Goal: Information Seeking & Learning: Understand process/instructions

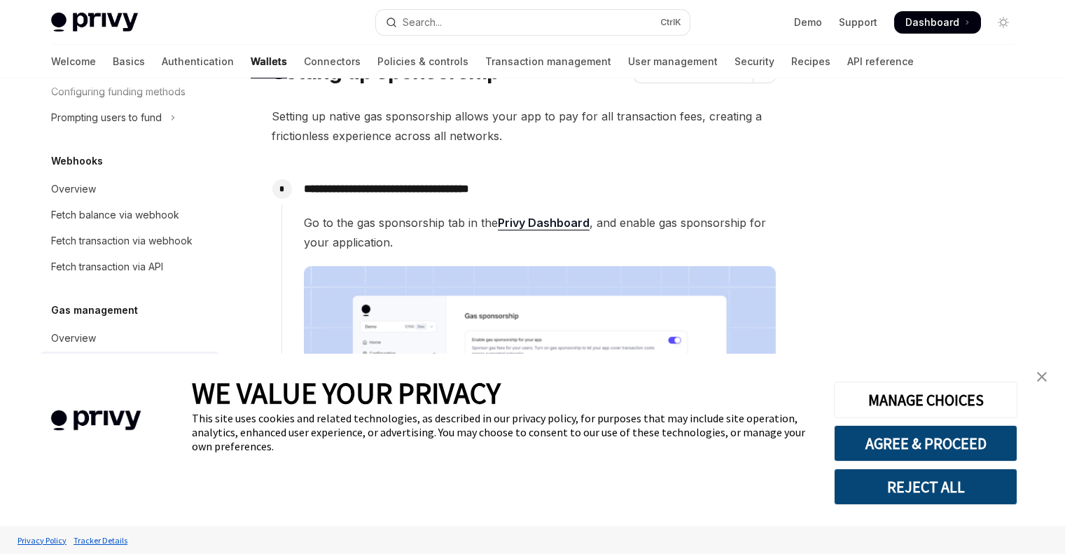
scroll to position [631, 0]
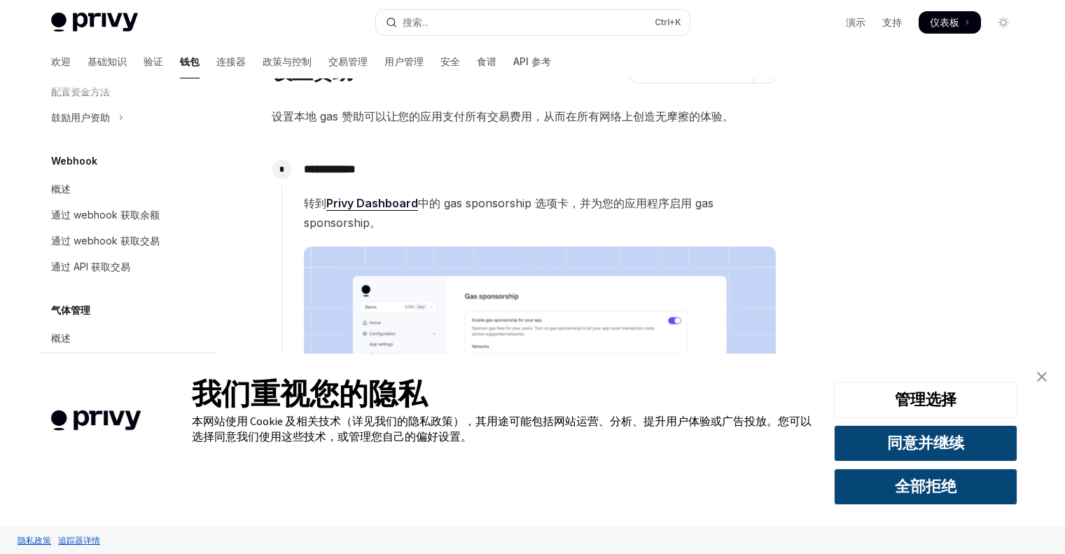
click at [1042, 382] on link "关闭横幅" at bounding box center [1042, 377] width 28 height 28
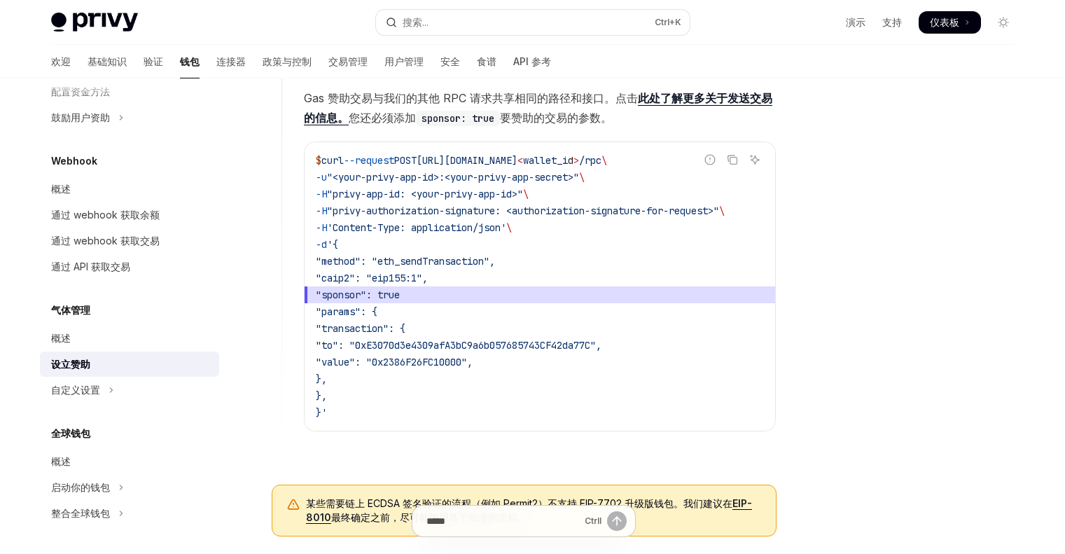
scroll to position [840, 0]
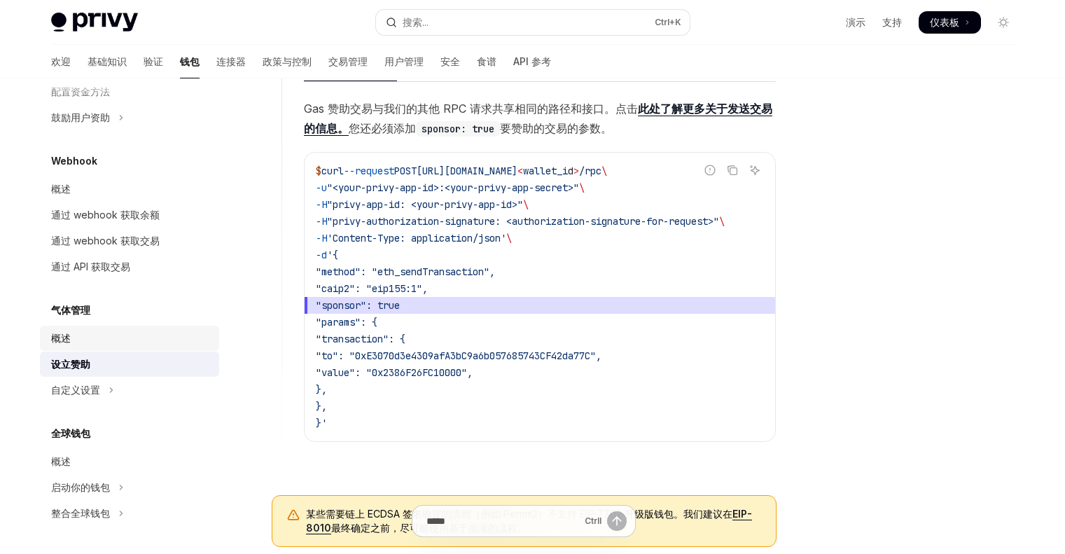
click at [71, 338] on div "概述" at bounding box center [131, 338] width 160 height 17
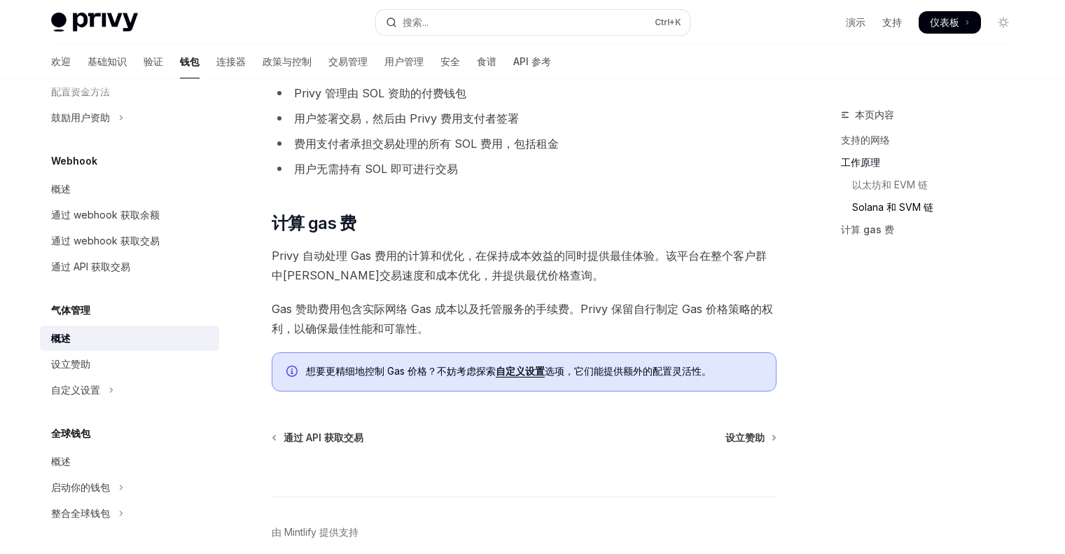
scroll to position [980, 0]
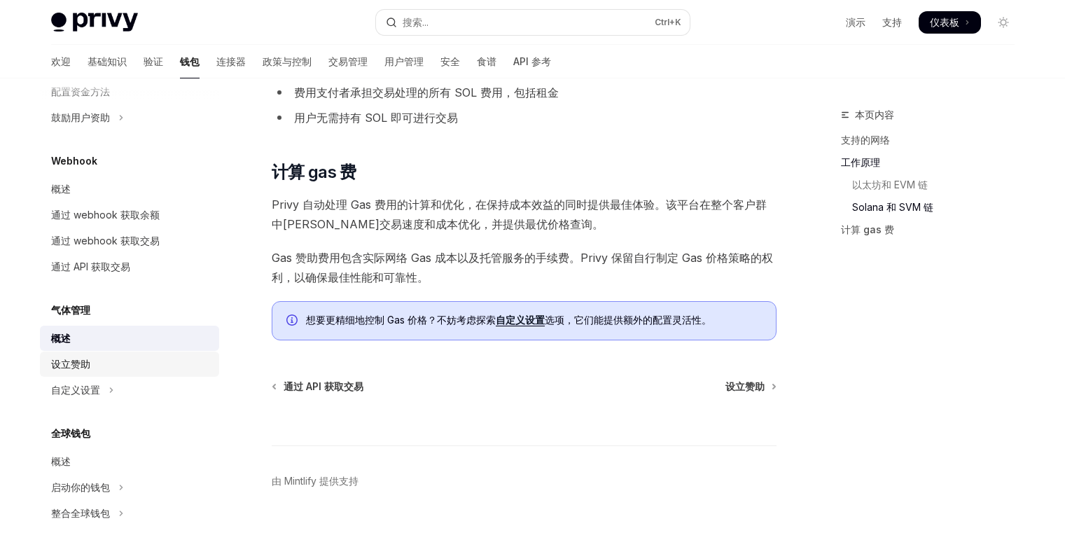
click at [65, 360] on font "设立赞助" at bounding box center [70, 364] width 39 height 12
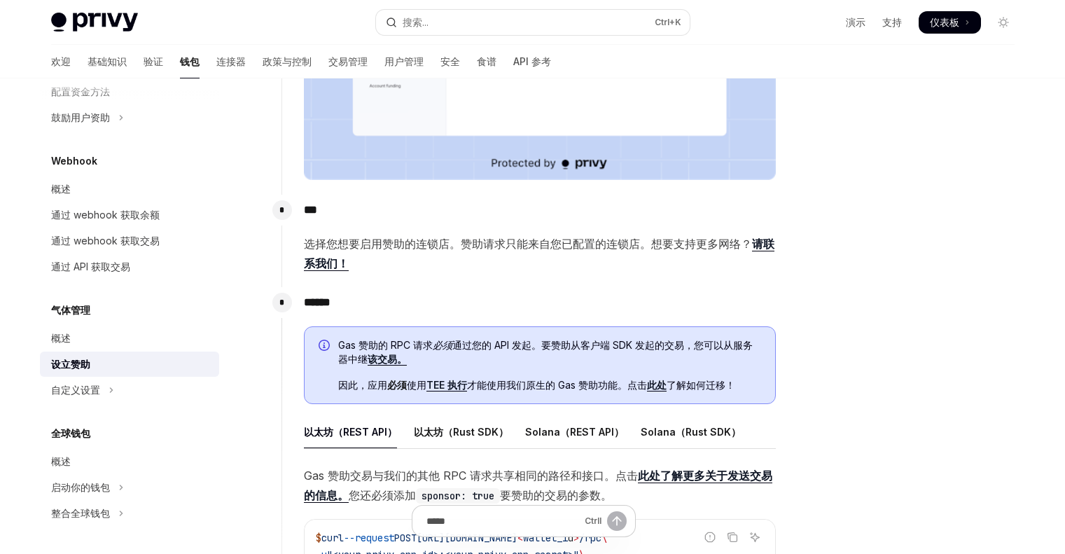
scroll to position [490, 0]
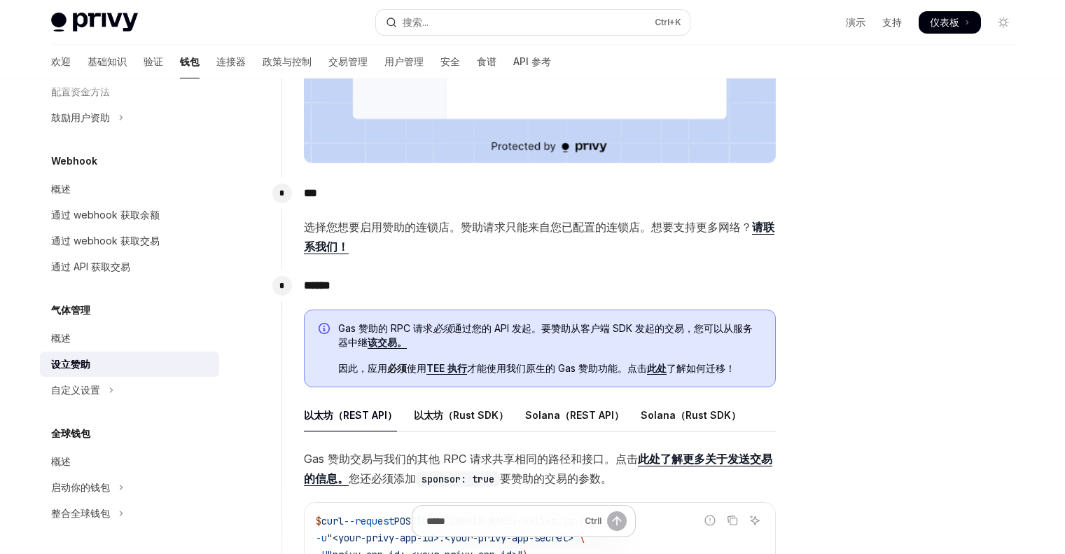
drag, startPoint x: 604, startPoint y: 251, endPoint x: 908, endPoint y: 85, distance: 346.5
click at [908, 85] on div "**********" at bounding box center [533, 355] width 986 height 1535
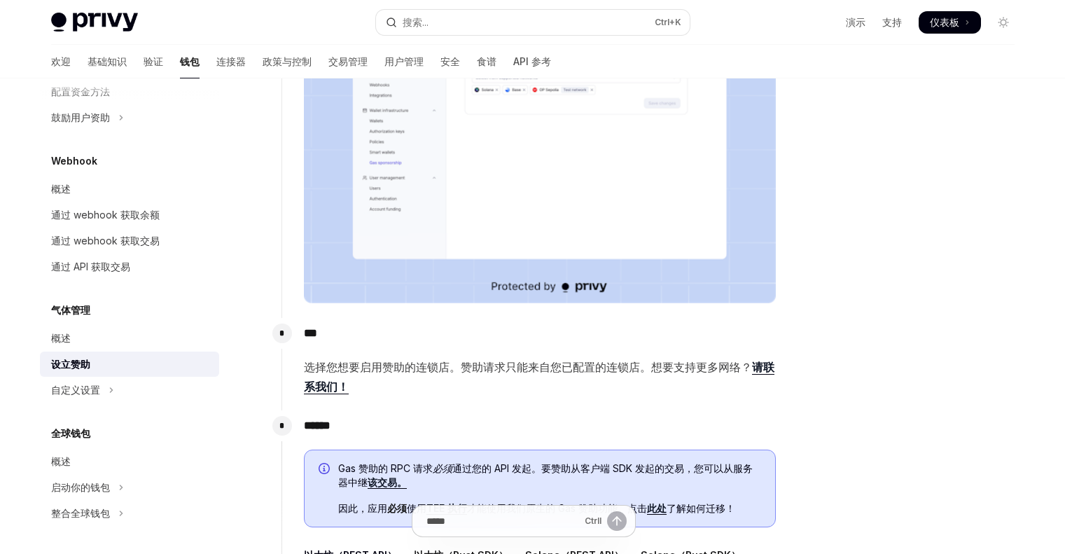
drag, startPoint x: 905, startPoint y: 130, endPoint x: 905, endPoint y: 46, distance: 84.0
click at [905, 130] on div at bounding box center [919, 329] width 213 height 447
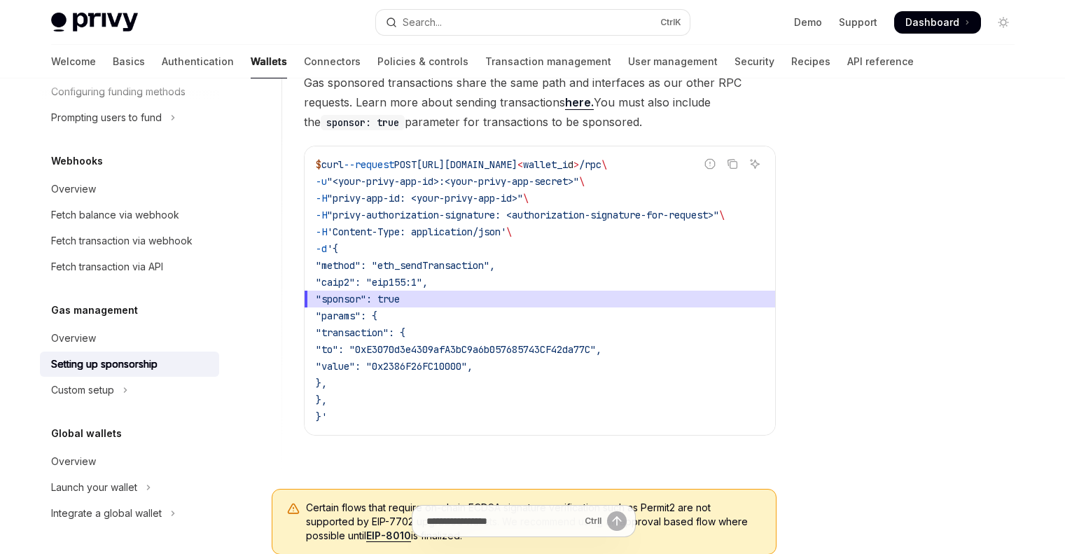
scroll to position [840, 0]
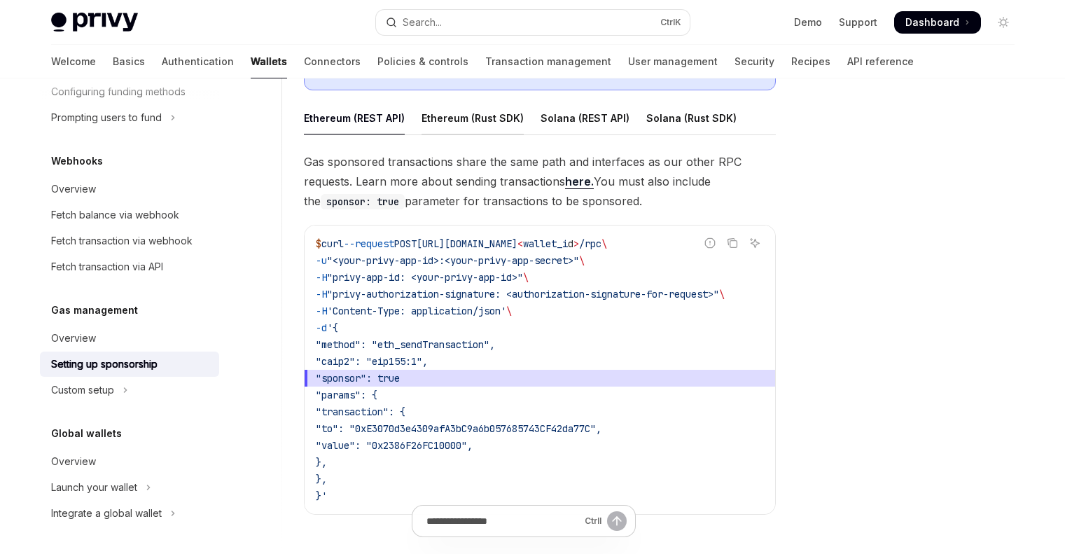
click at [475, 123] on div "Ethereum (Rust SDK)" at bounding box center [472, 118] width 102 height 33
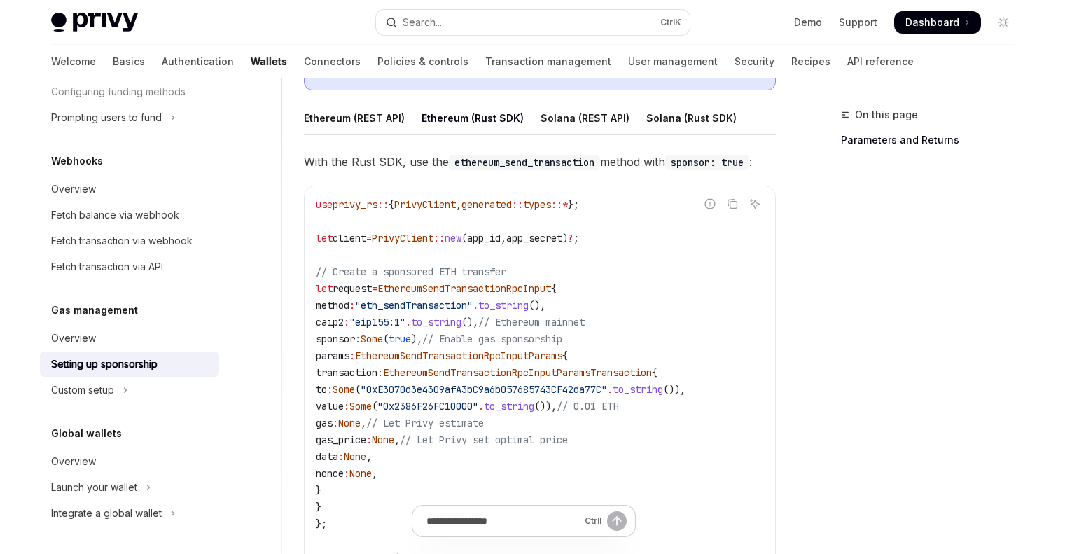
click at [577, 123] on div "Solana (REST API)" at bounding box center [584, 118] width 89 height 33
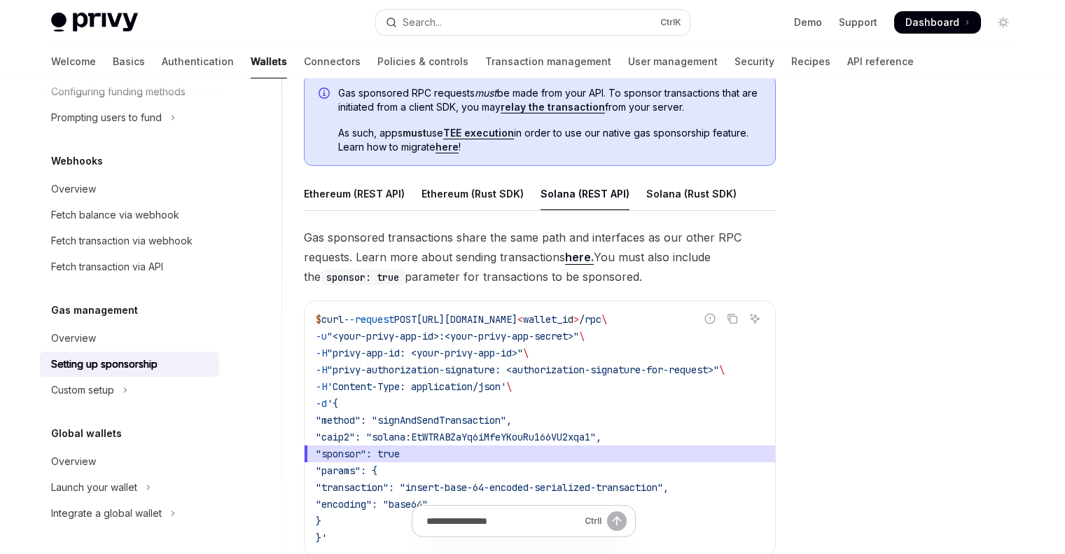
scroll to position [840, 0]
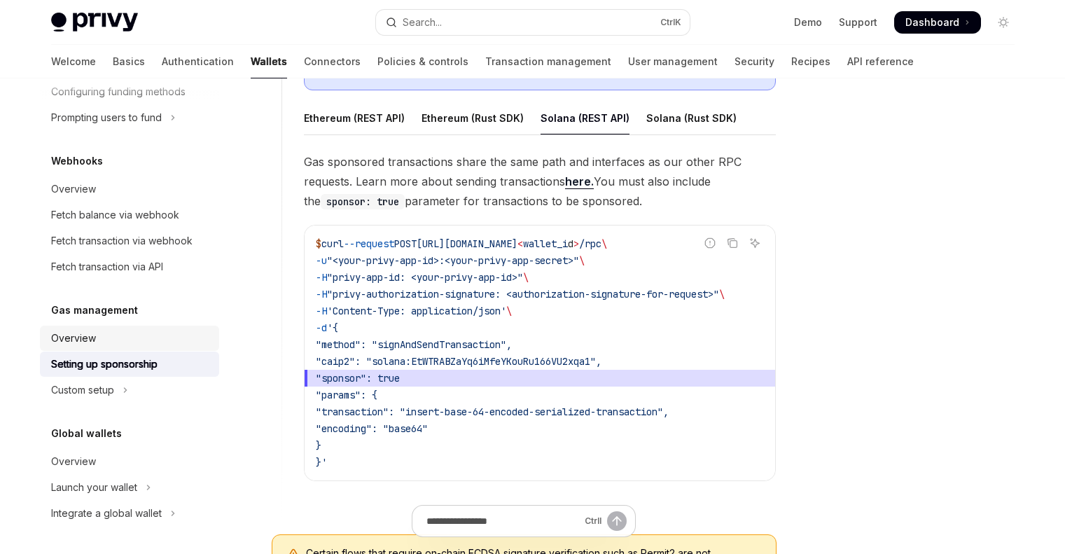
click at [88, 340] on div "Overview" at bounding box center [73, 338] width 45 height 17
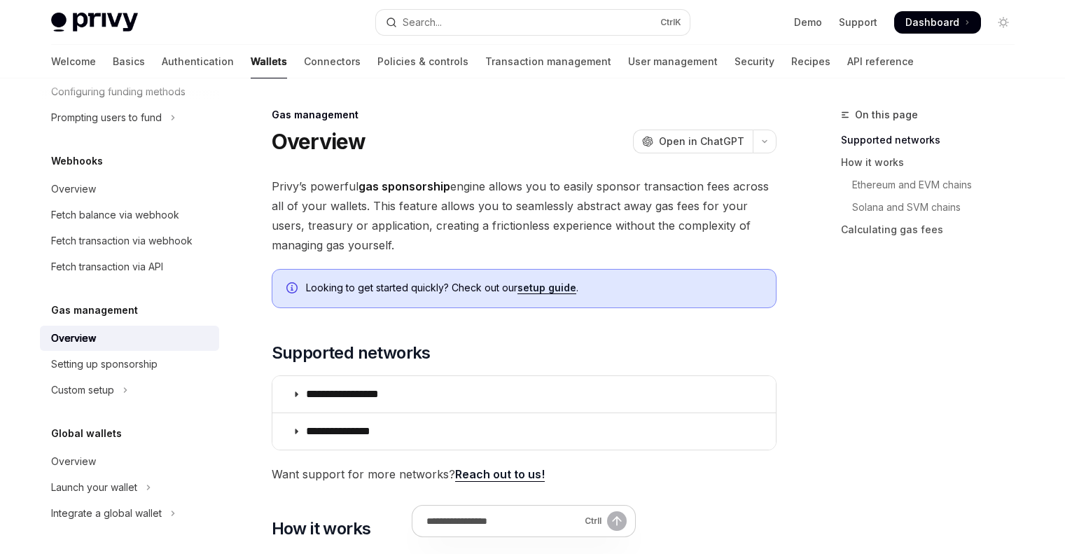
drag, startPoint x: 549, startPoint y: 288, endPoint x: 449, endPoint y: 328, distance: 107.8
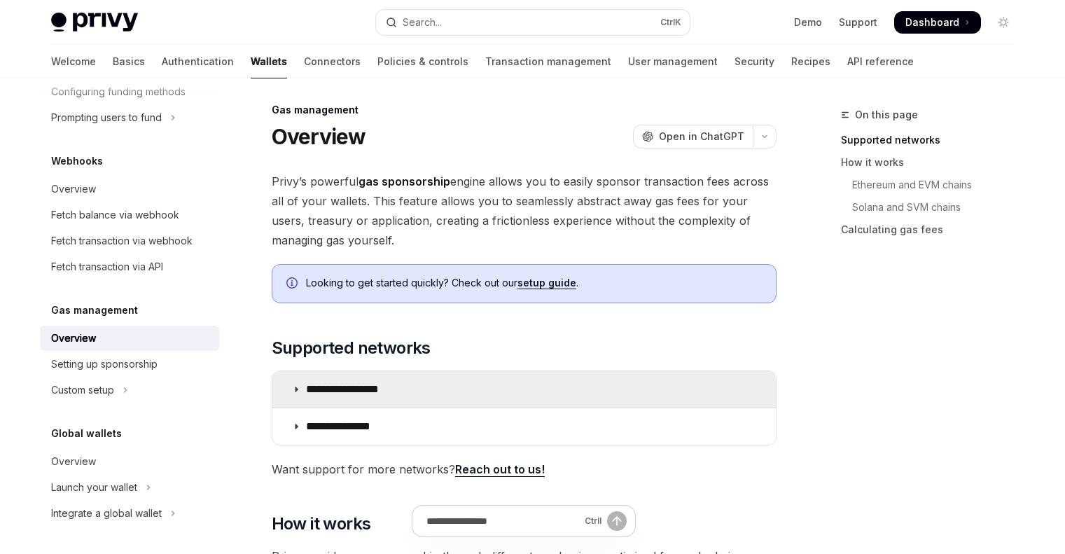
scroll to position [70, 0]
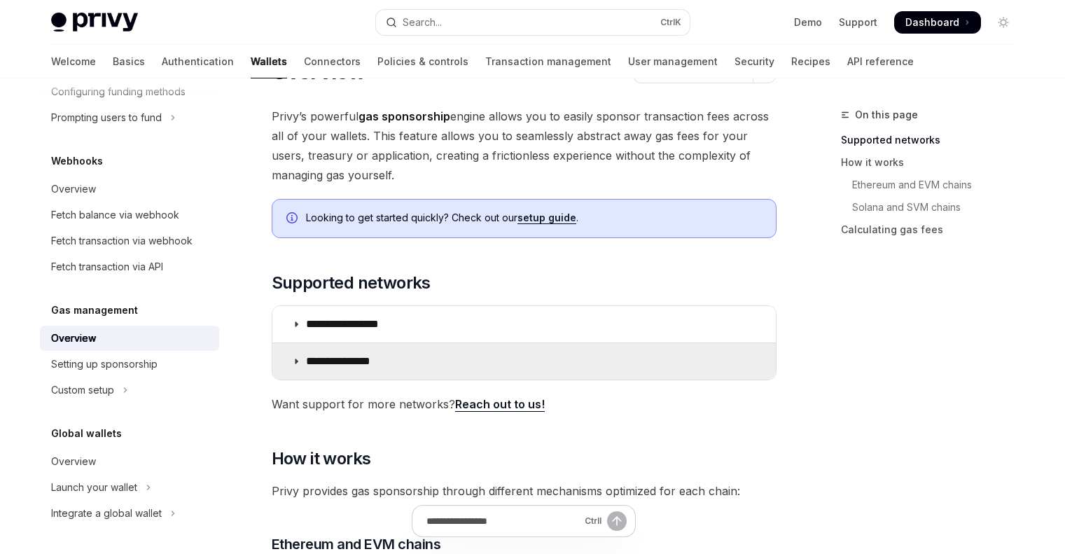
click at [300, 359] on summary "**********" at bounding box center [523, 361] width 503 height 36
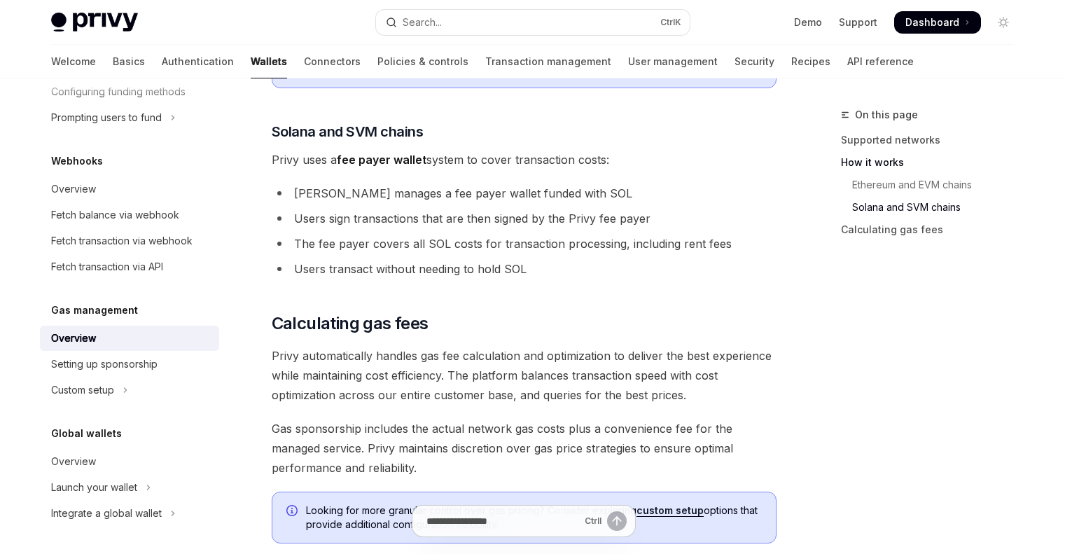
scroll to position [1050, 0]
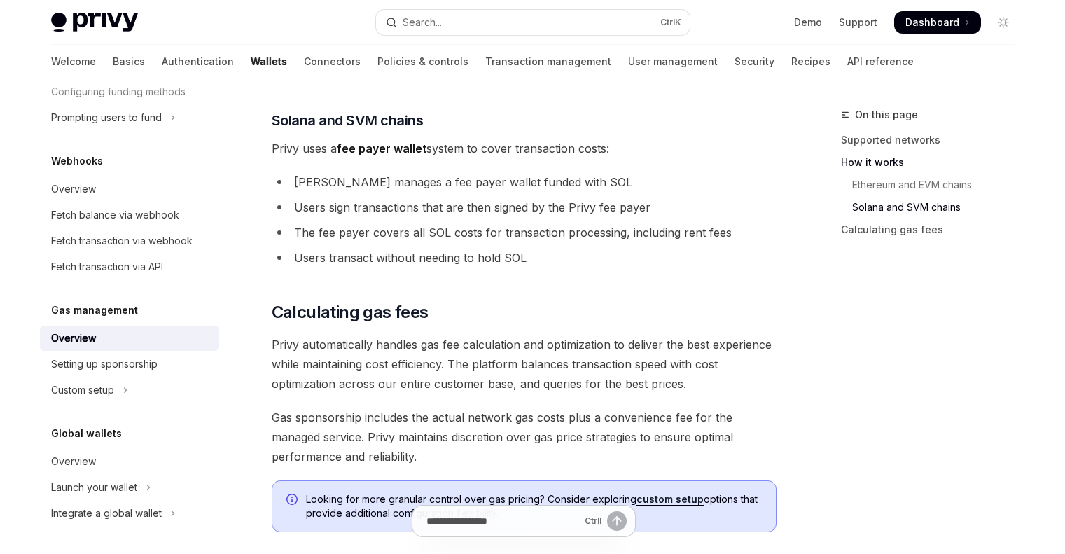
drag, startPoint x: 575, startPoint y: 270, endPoint x: 538, endPoint y: 292, distance: 43.3
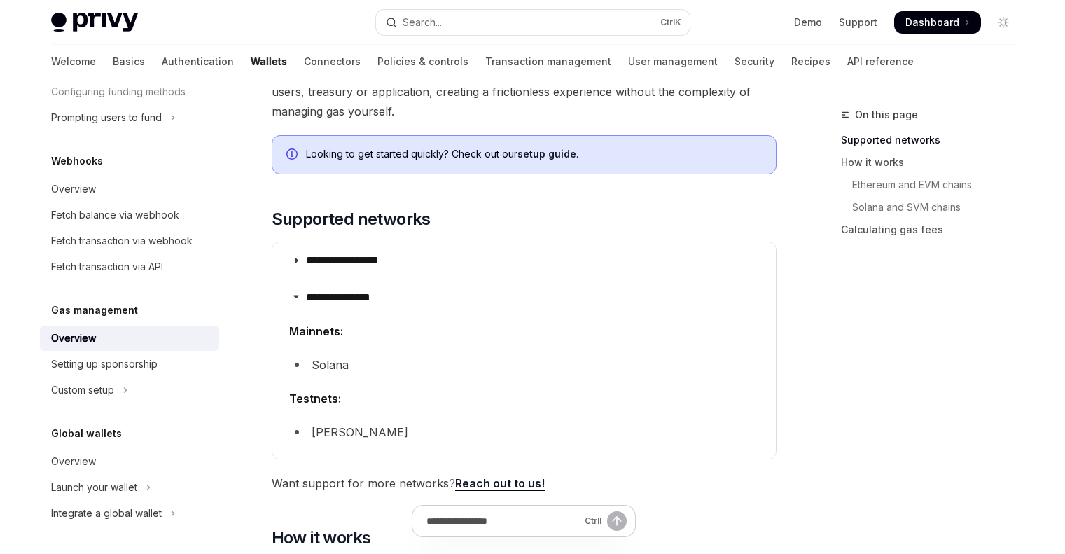
scroll to position [0, 0]
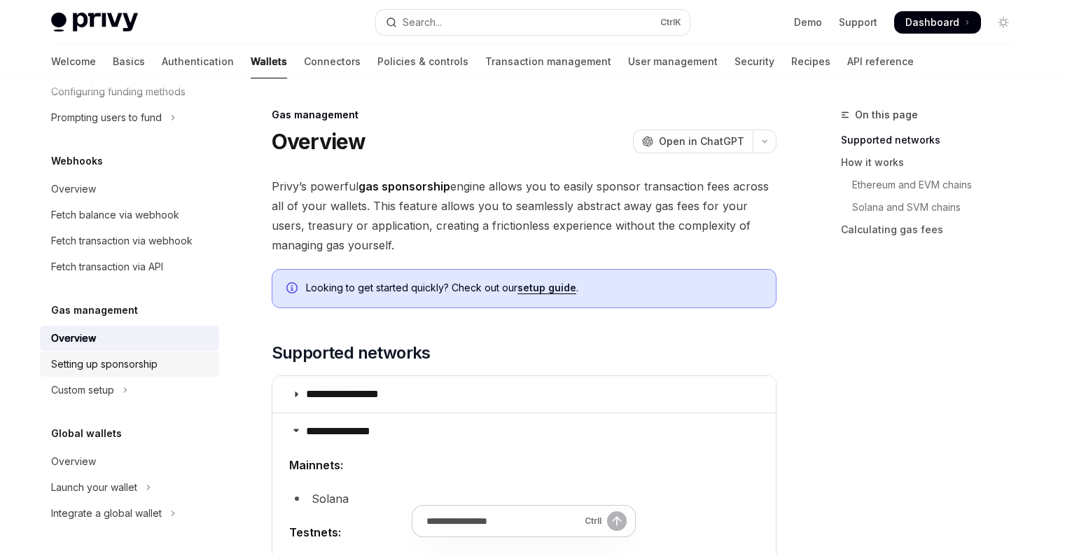
click at [145, 365] on div "Setting up sponsorship" at bounding box center [104, 364] width 106 height 17
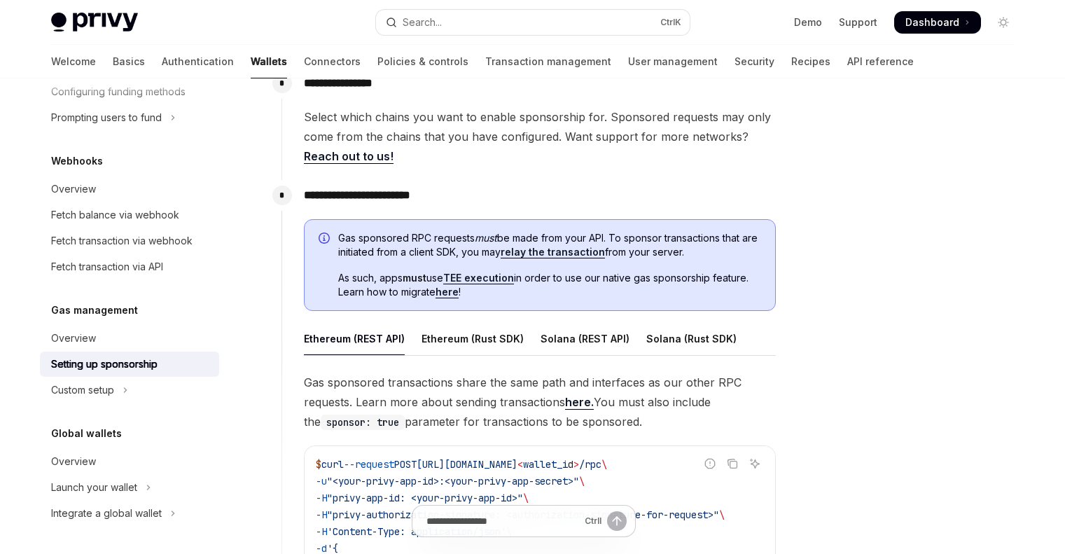
scroll to position [630, 0]
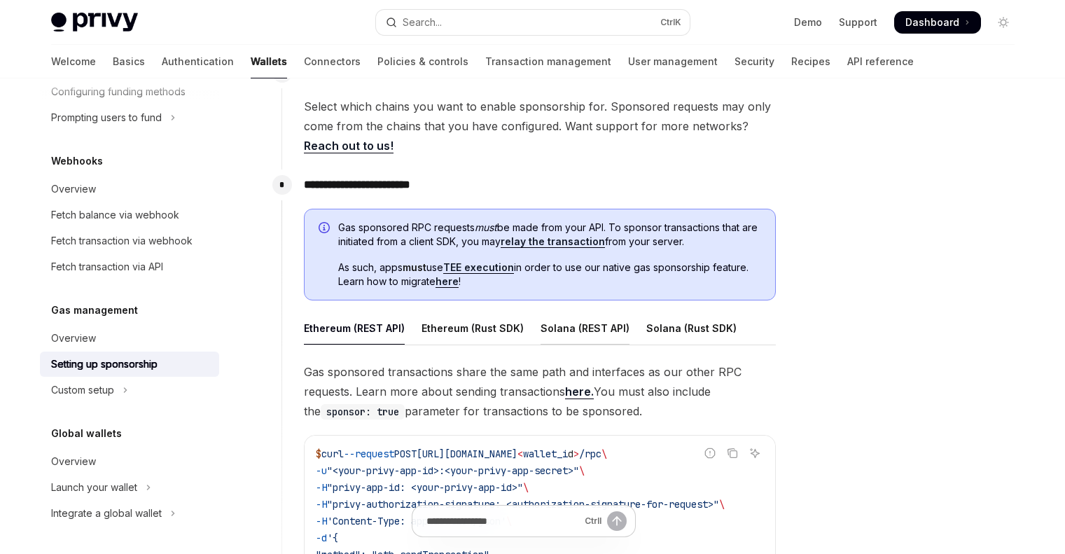
click at [573, 331] on div "Solana (REST API)" at bounding box center [584, 328] width 89 height 33
type textarea "*"
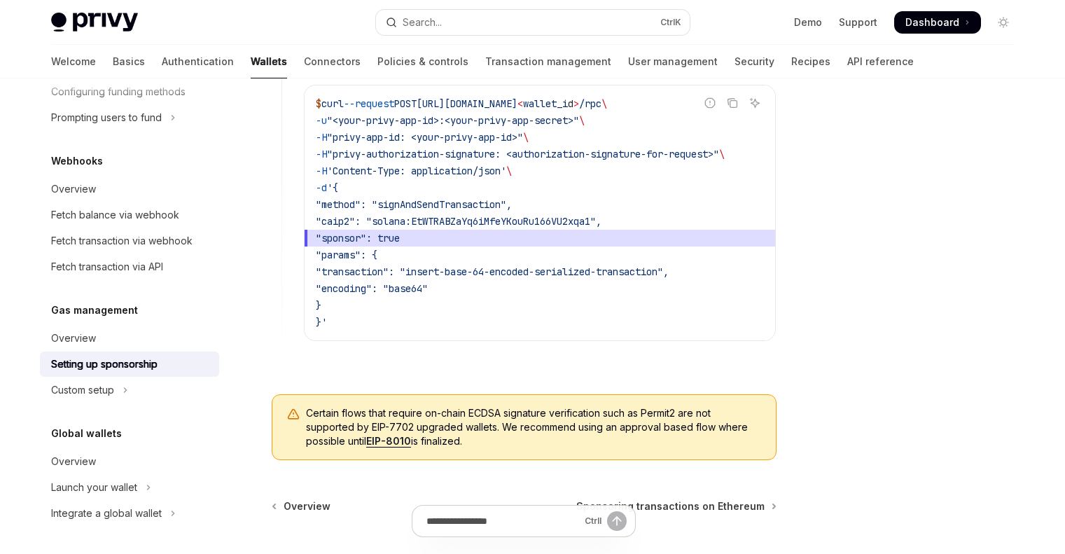
scroll to position [840, 0]
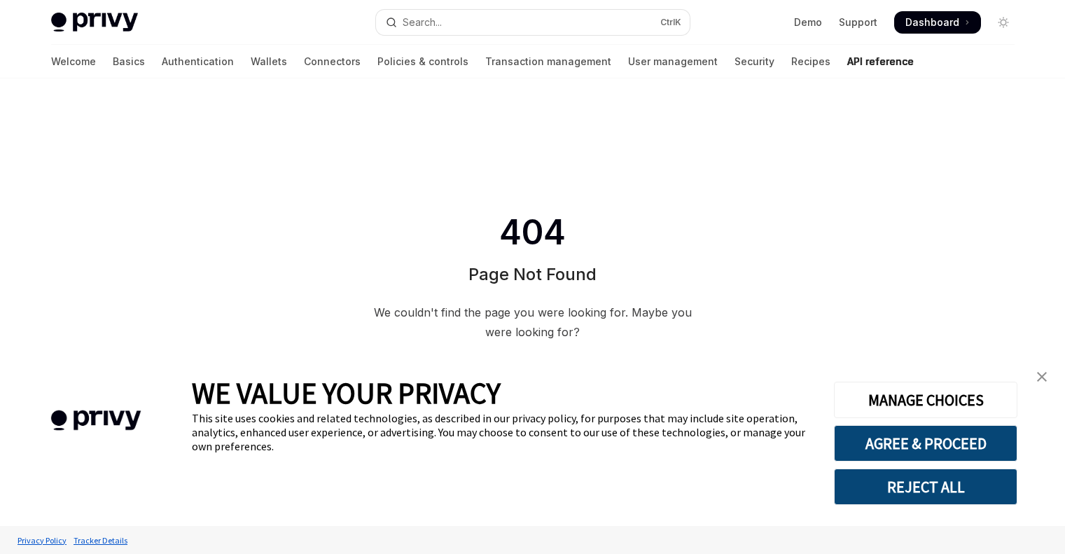
type textarea "*"
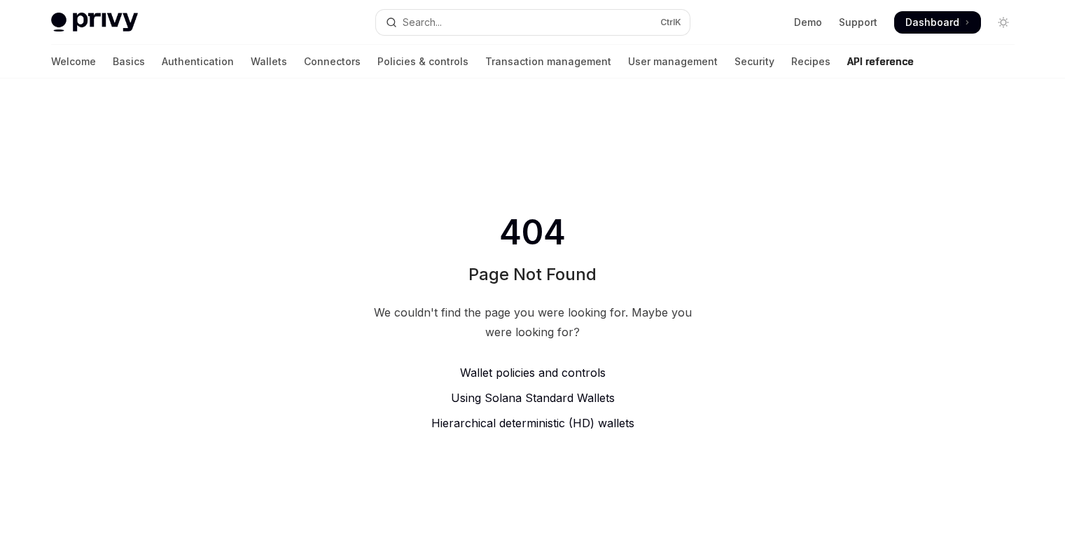
type textarea "*"
